Goal: Check status: Check status

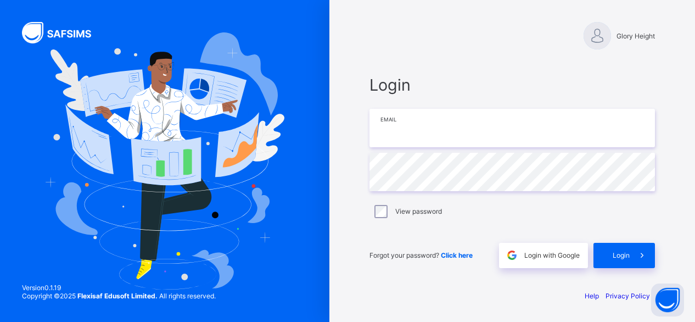
type input "**********"
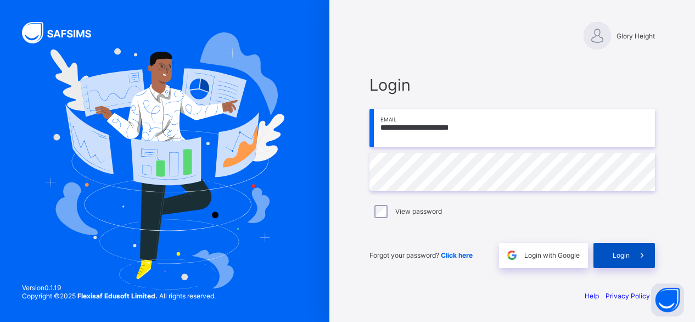
click at [627, 254] on span "Login" at bounding box center [620, 255] width 17 height 8
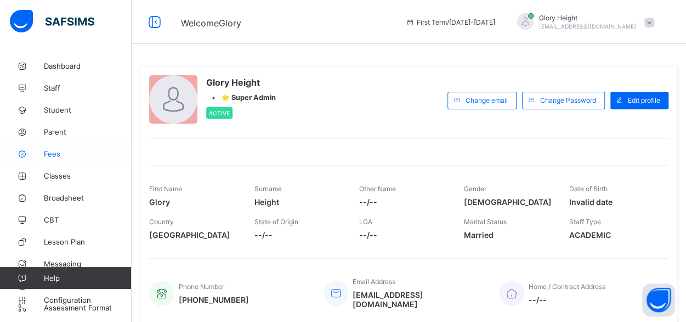
click at [57, 149] on span "Fees" at bounding box center [88, 153] width 88 height 9
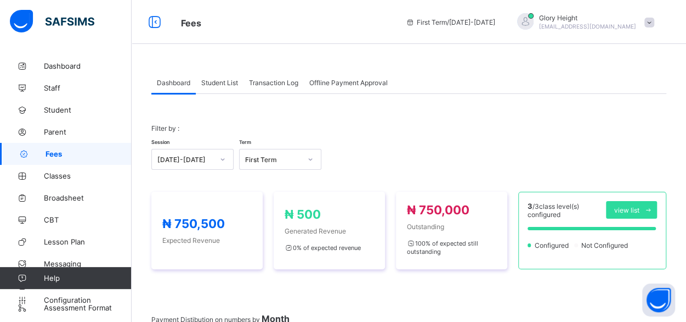
click at [342, 89] on div "Offline Payment Approval" at bounding box center [348, 82] width 89 height 22
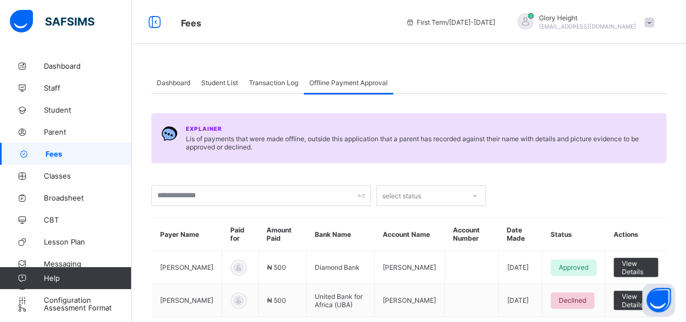
scroll to position [42, 0]
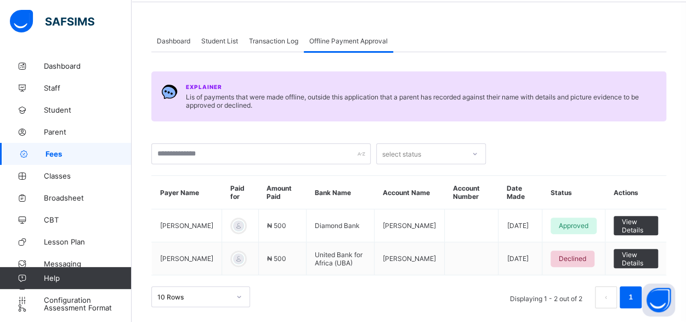
click at [474, 64] on div "Explainer Lis of payments that were made offline, outside this application that…" at bounding box center [408, 180] width 515 height 256
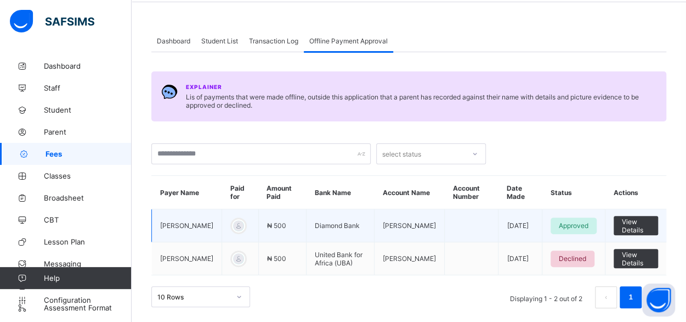
click at [639, 237] on td "View Details" at bounding box center [635, 225] width 61 height 33
click at [637, 226] on span "View Details" at bounding box center [636, 225] width 28 height 16
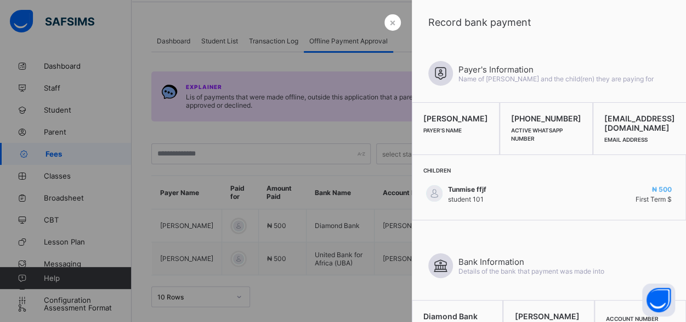
click at [370, 167] on div at bounding box center [343, 161] width 686 height 322
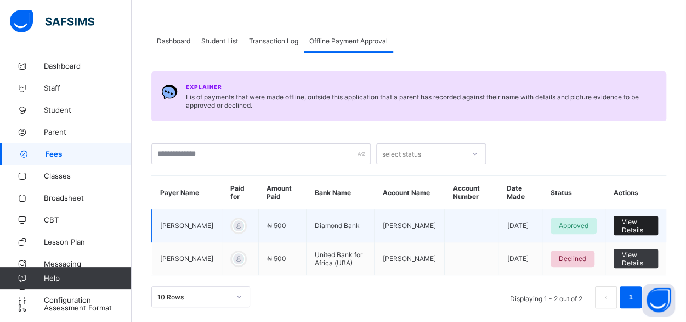
click at [623, 220] on div "View Details" at bounding box center [636, 225] width 44 height 19
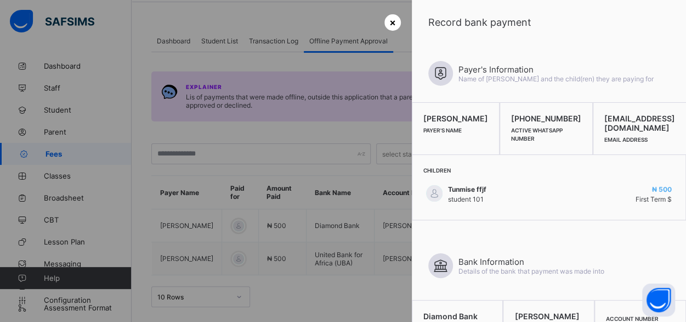
click at [390, 27] on span "×" at bounding box center [393, 22] width 7 height 12
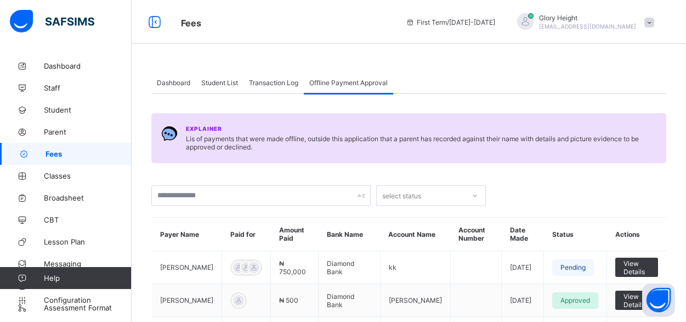
scroll to position [75, 0]
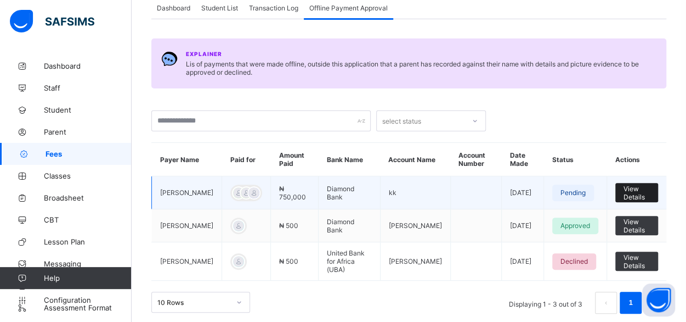
click at [639, 195] on span "View Details" at bounding box center [637, 192] width 26 height 16
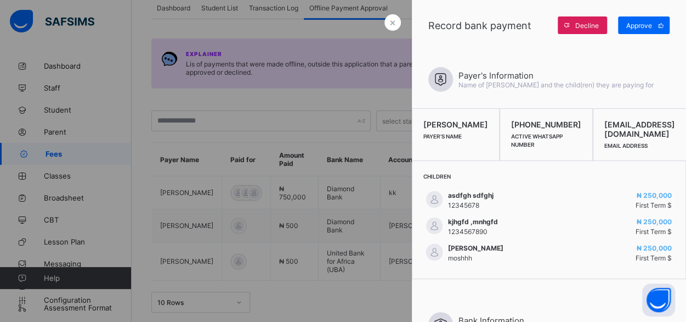
click at [319, 161] on div at bounding box center [343, 161] width 686 height 322
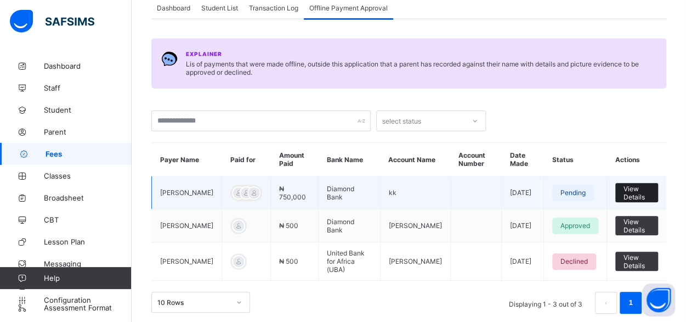
click at [633, 193] on span "View Details" at bounding box center [637, 192] width 26 height 16
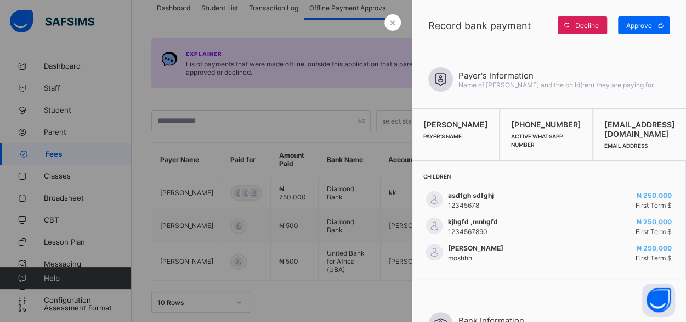
click at [347, 163] on div at bounding box center [343, 161] width 686 height 322
